Goal: Task Accomplishment & Management: Manage account settings

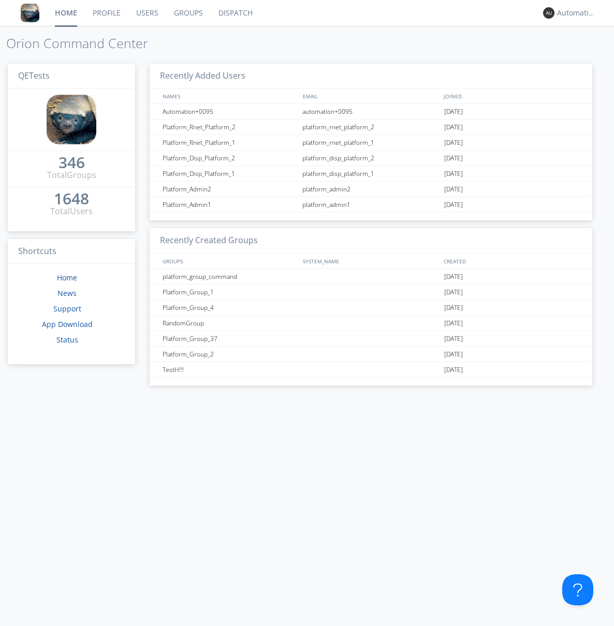
click at [187, 13] on link "Groups" at bounding box center [188, 13] width 44 height 26
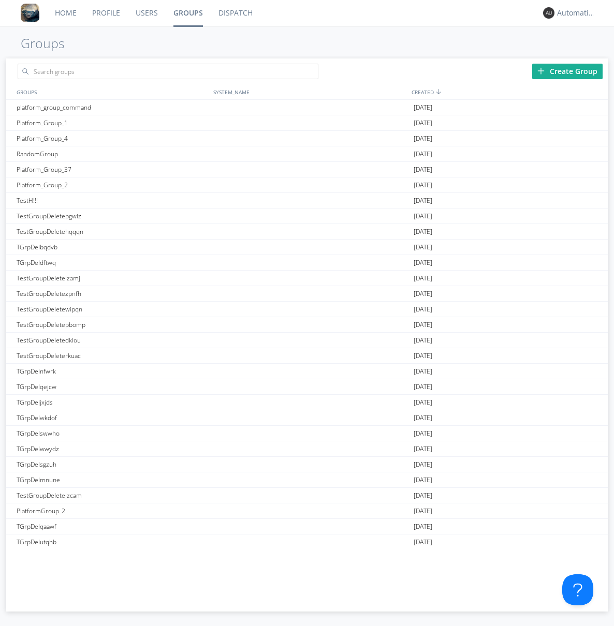
click at [567, 71] on div "Create Group" at bounding box center [567, 72] width 70 height 16
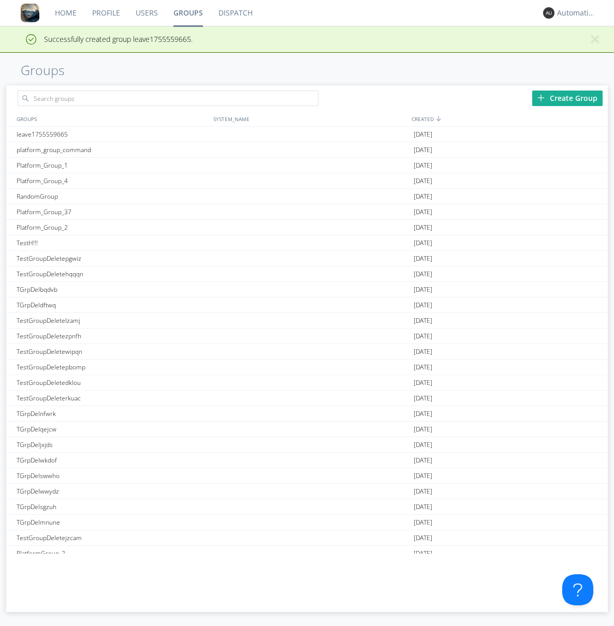
click at [187, 13] on link "Groups" at bounding box center [188, 13] width 45 height 26
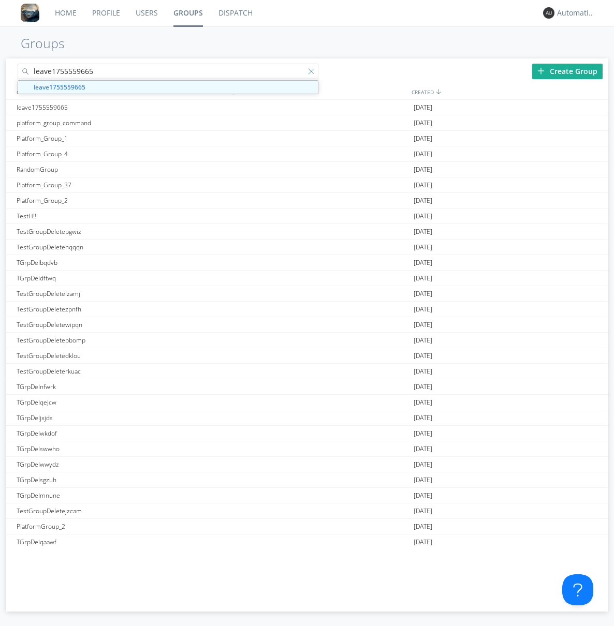
type input "leave1755559665"
click at [313, 73] on div at bounding box center [313, 73] width 10 height 10
type input "leave1755559665"
click at [112, 107] on div "leave1755559665" at bounding box center [112, 107] width 197 height 15
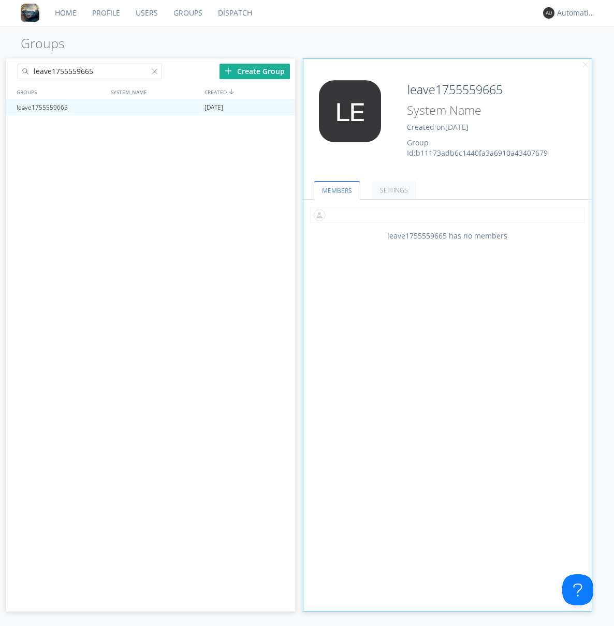
click at [447, 215] on input "text" at bounding box center [447, 215] width 274 height 16
type input "automation+0102"
click at [445, 215] on input "text" at bounding box center [447, 215] width 274 height 16
type input "automation+0103"
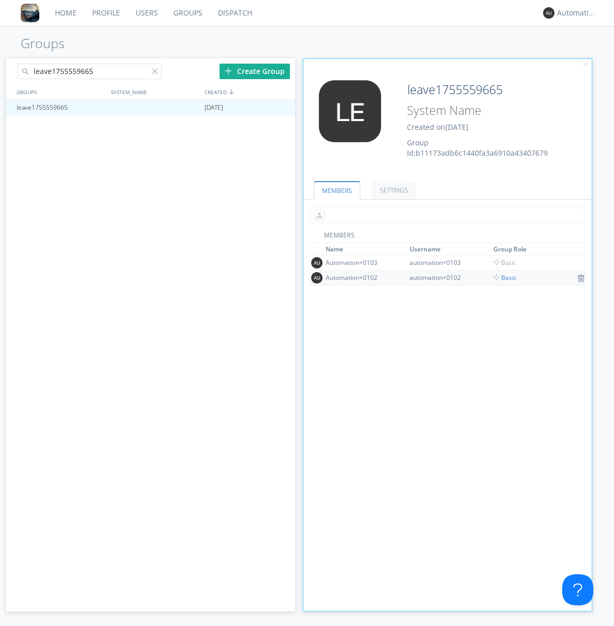
click at [445, 215] on input "text" at bounding box center [447, 215] width 274 height 16
click at [501, 277] on span "Basic" at bounding box center [504, 277] width 23 height 9
